Goal: Find specific page/section: Find specific page/section

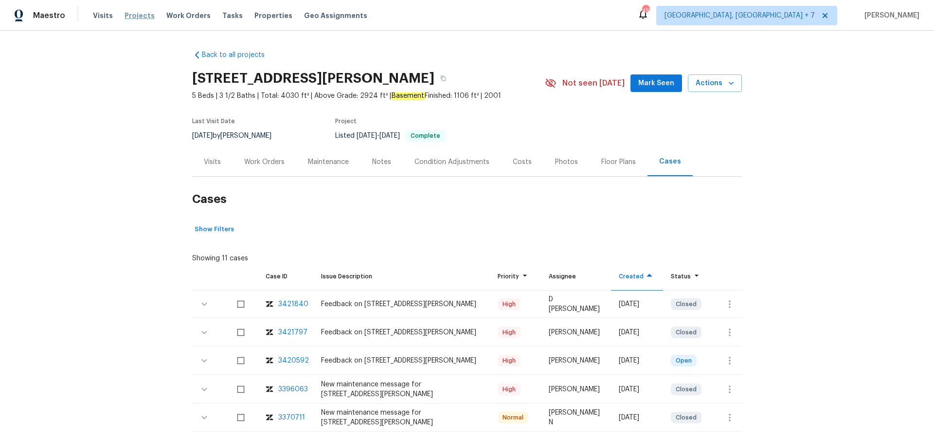
click at [141, 17] on span "Projects" at bounding box center [140, 16] width 30 height 10
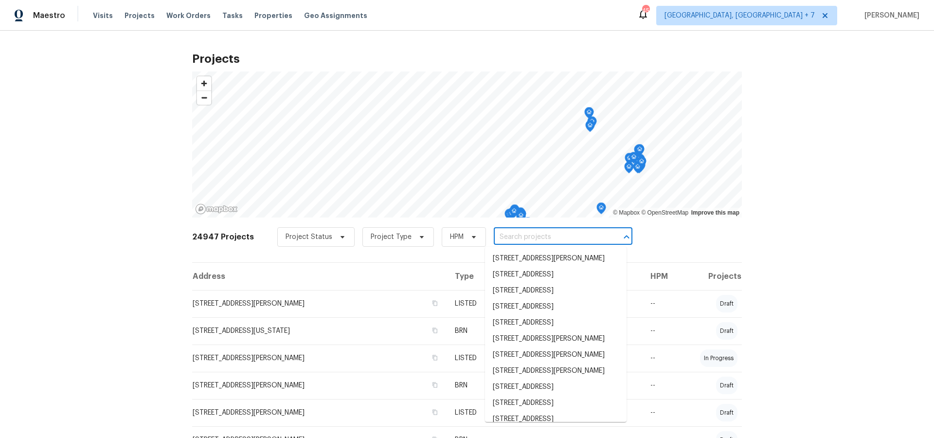
drag, startPoint x: 489, startPoint y: 238, endPoint x: 516, endPoint y: 241, distance: 27.0
click at [494, 238] on input "text" at bounding box center [549, 237] width 111 height 15
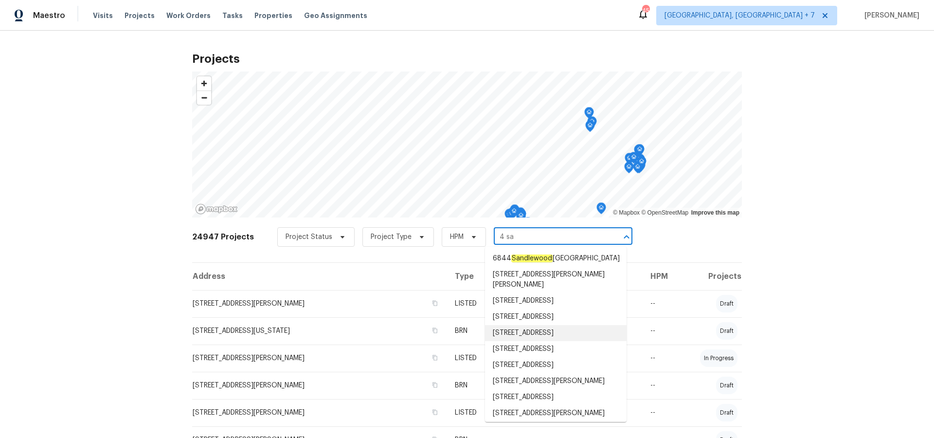
type input "4 sas"
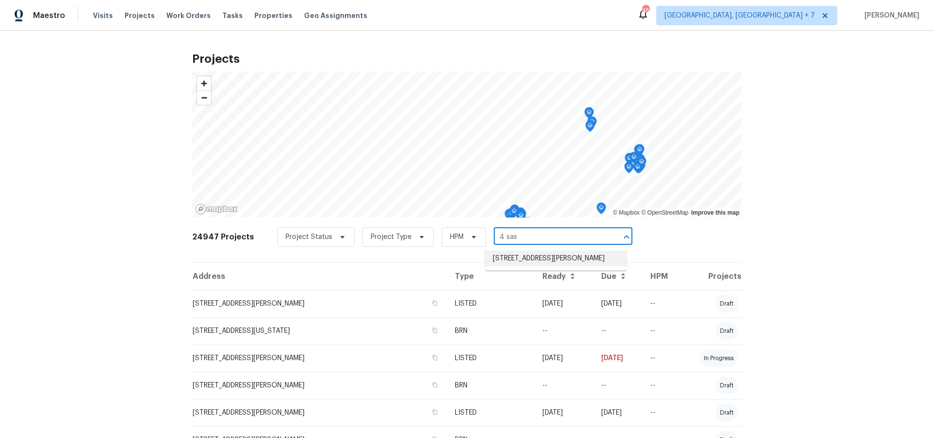
click at [523, 255] on li "[STREET_ADDRESS][PERSON_NAME]" at bounding box center [556, 258] width 142 height 16
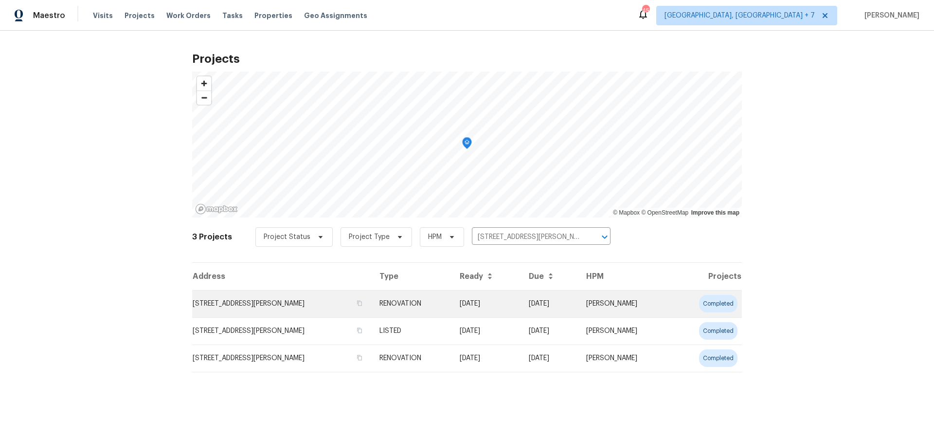
click at [285, 306] on td "[STREET_ADDRESS][PERSON_NAME]" at bounding box center [281, 303] width 179 height 27
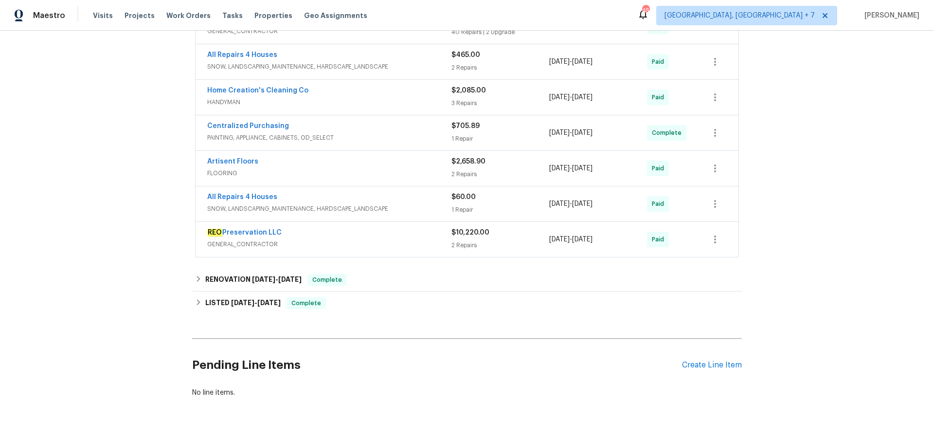
scroll to position [341, 0]
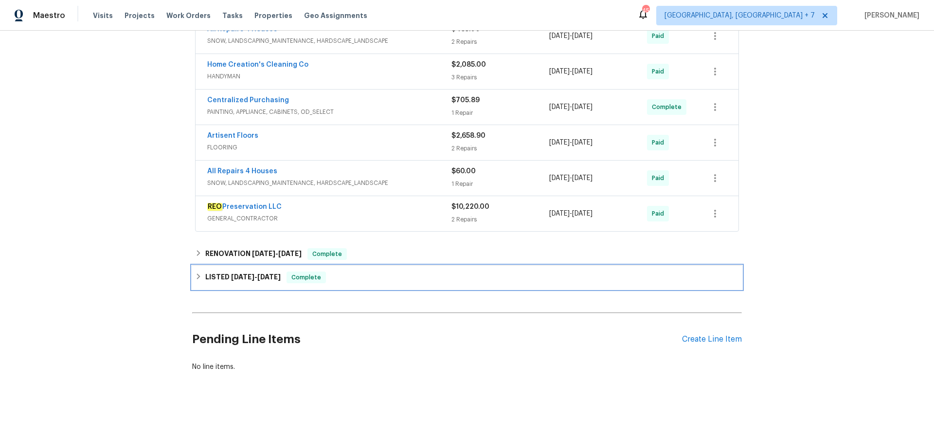
click at [260, 279] on span "[DATE]" at bounding box center [268, 276] width 23 height 7
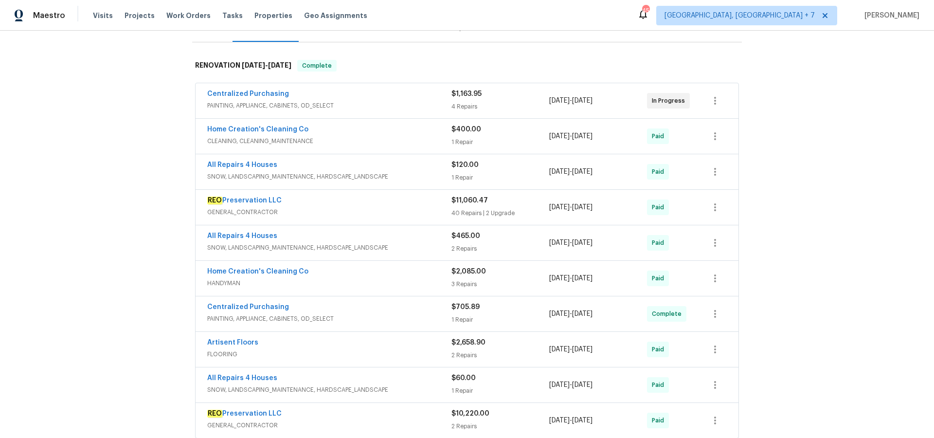
scroll to position [0, 0]
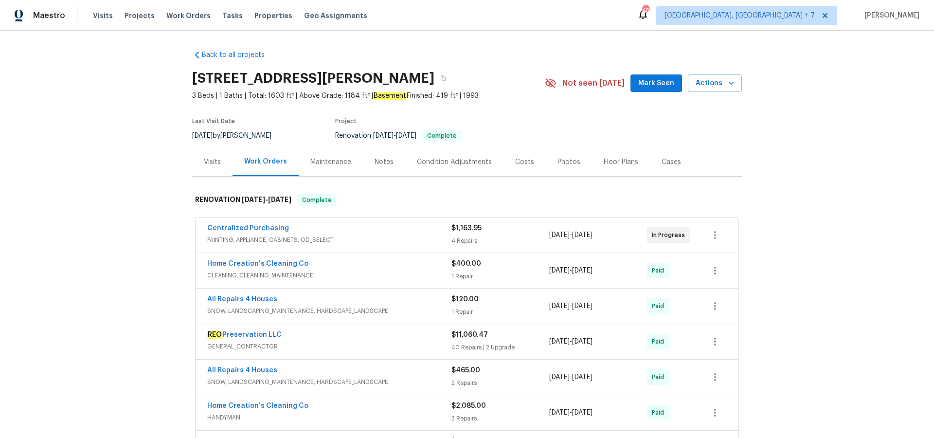
click at [663, 162] on div "Cases" at bounding box center [670, 162] width 19 height 10
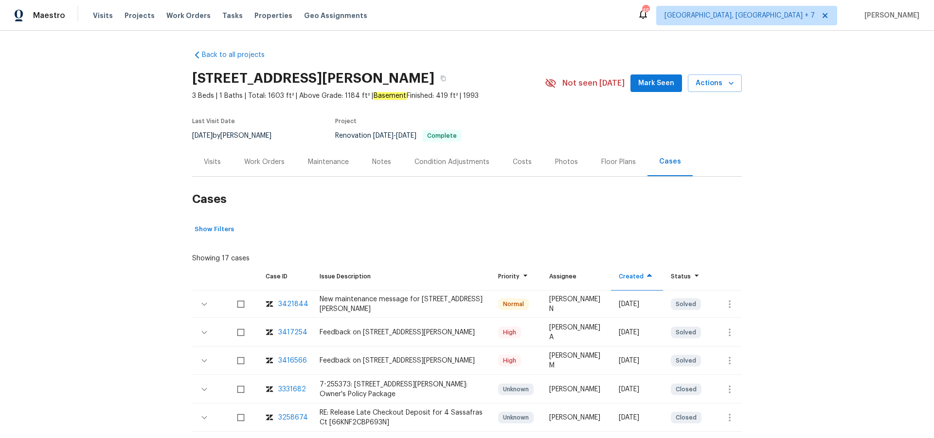
click at [299, 331] on div "3417254" at bounding box center [292, 332] width 29 height 10
click at [213, 159] on div "Visits" at bounding box center [212, 162] width 17 height 10
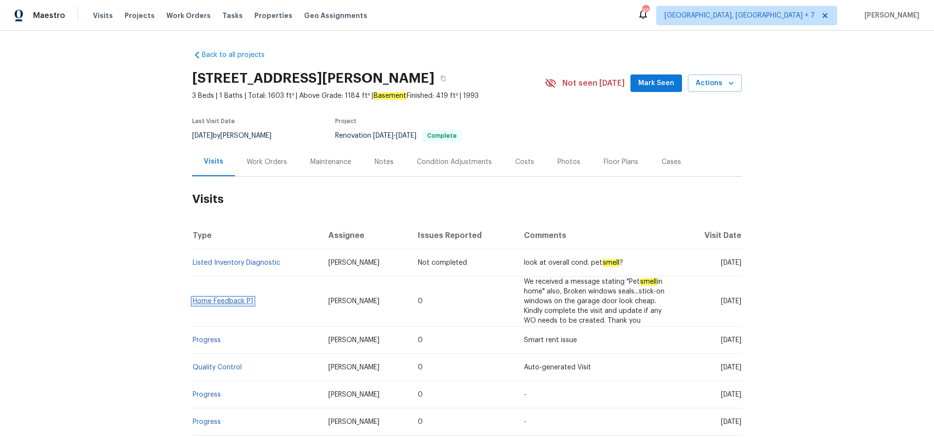
click at [229, 299] on link "Home Feedback P1" at bounding box center [223, 301] width 61 height 7
